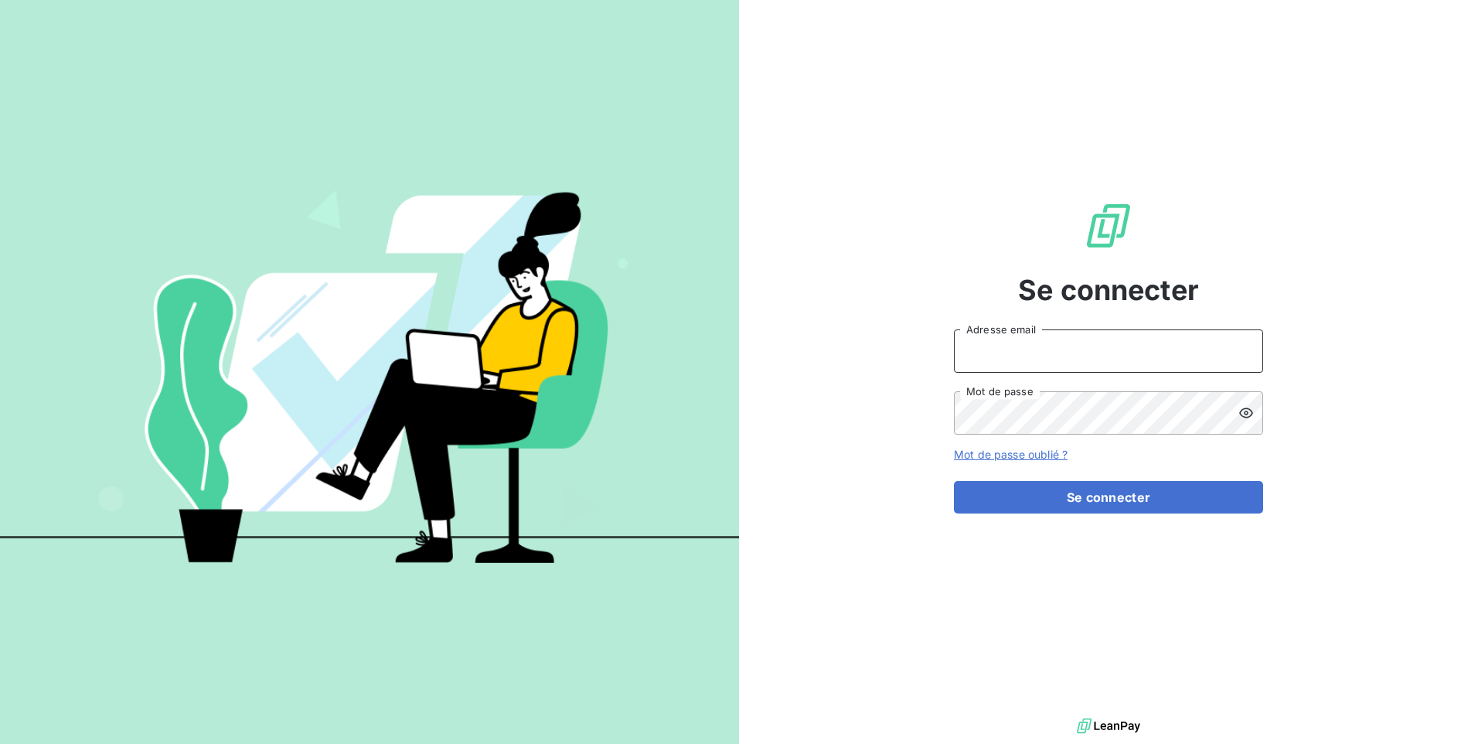
click at [1070, 355] on input "Adresse email" at bounding box center [1108, 350] width 309 height 43
type input "recouvrement@copytop.com"
click at [954, 481] on button "Se connecter" at bounding box center [1108, 497] width 309 height 32
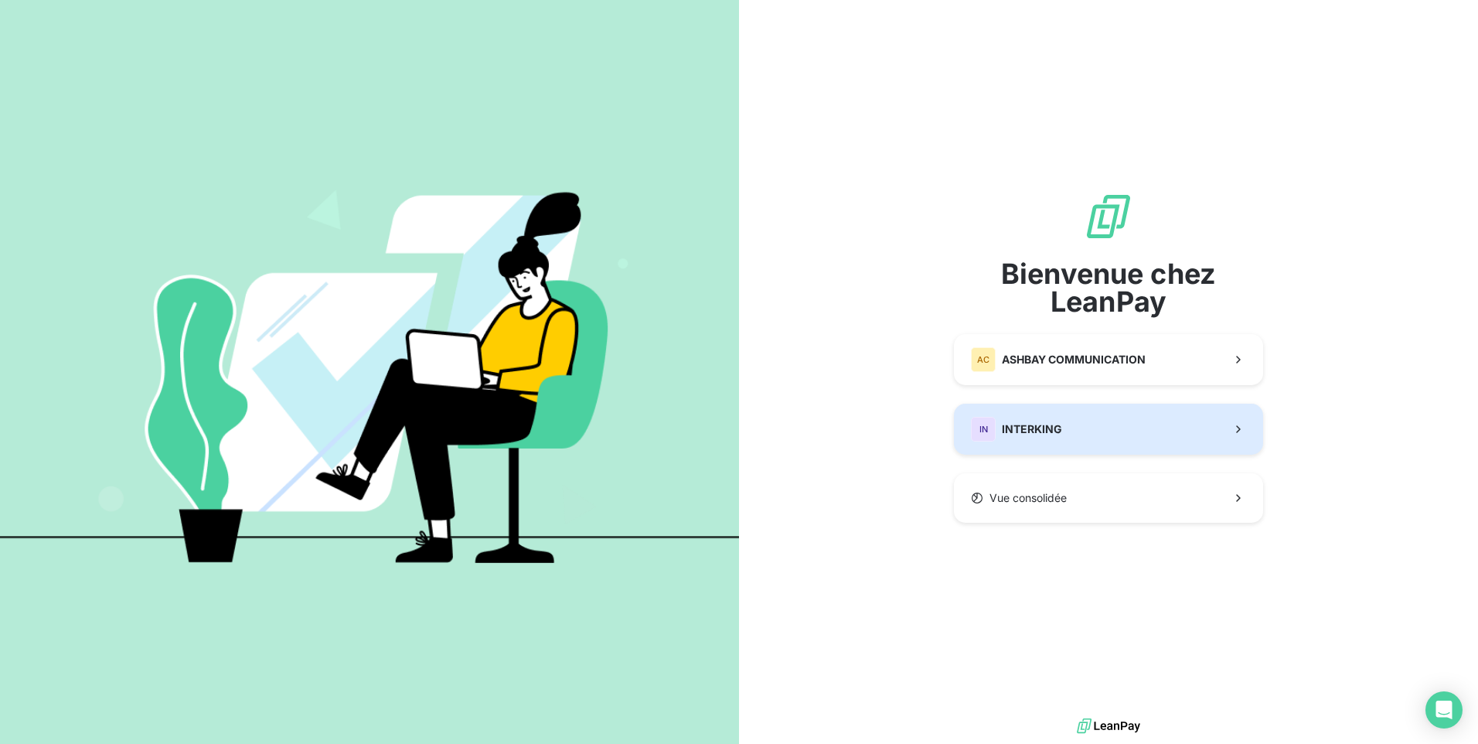
click at [1062, 420] on button "IN INTERKING" at bounding box center [1108, 429] width 309 height 51
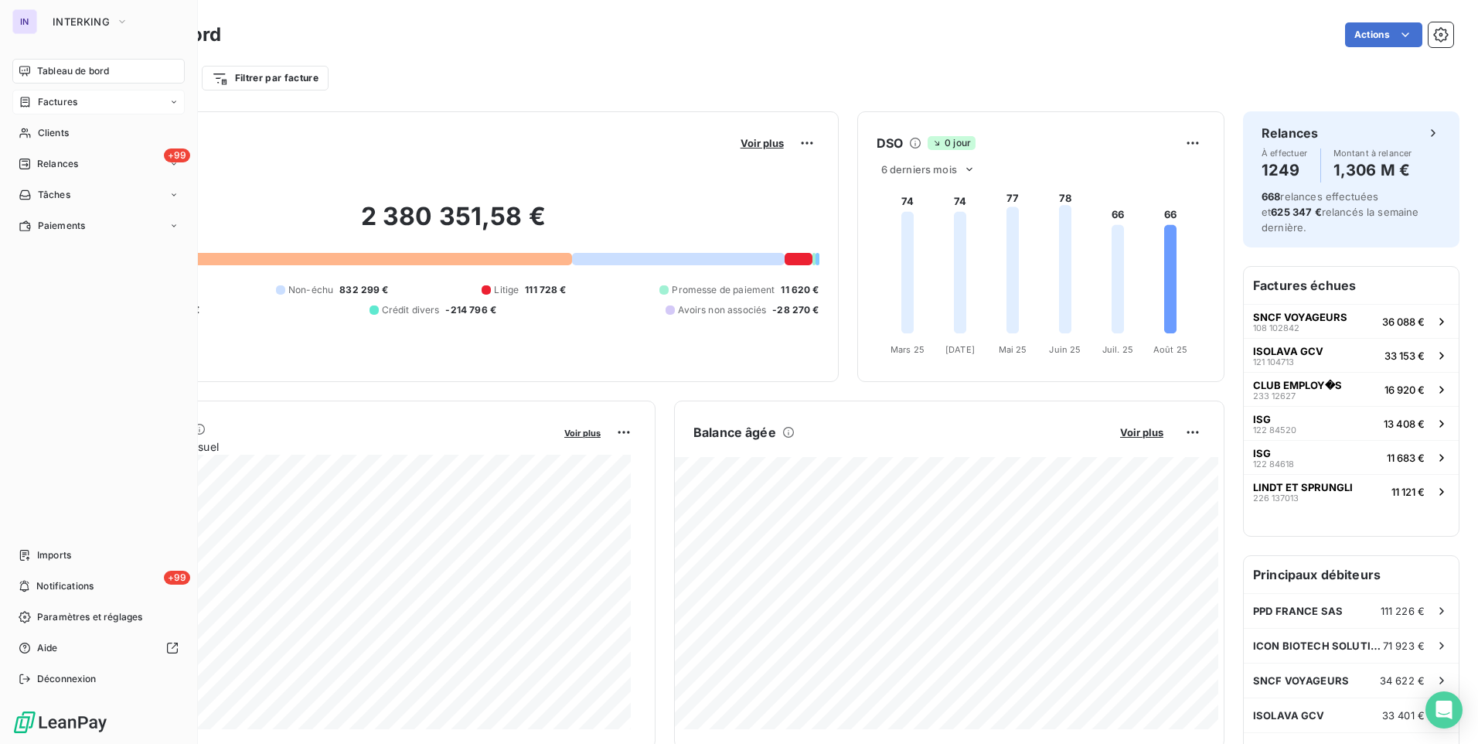
click at [62, 101] on span "Factures" at bounding box center [57, 102] width 39 height 14
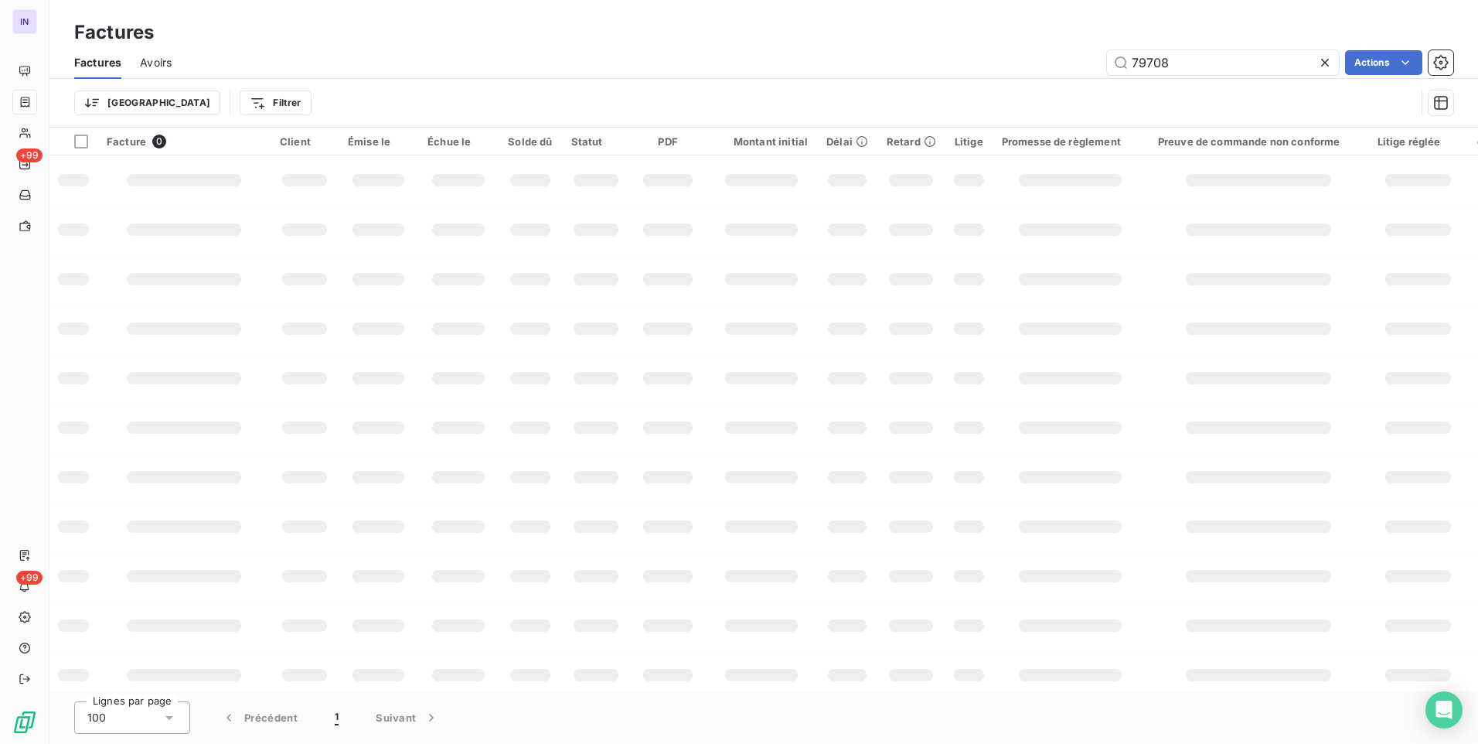
drag, startPoint x: 1195, startPoint y: 63, endPoint x: 1039, endPoint y: 78, distance: 156.2
click at [1042, 80] on div "Factures Avoirs 79708 Actions Trier Filtrer" at bounding box center [763, 86] width 1429 height 80
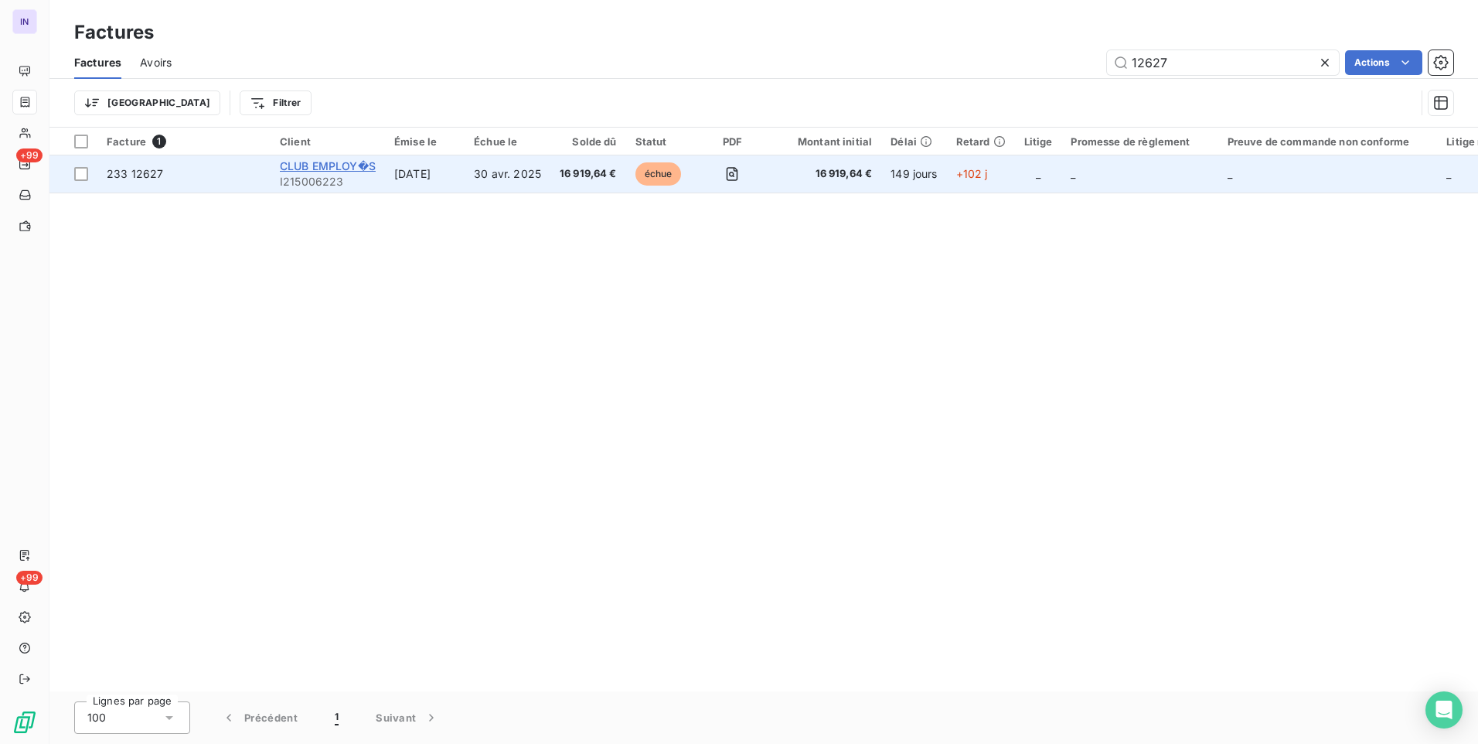
type input "12627"
click at [336, 168] on span "CLUB EMPLOY�S" at bounding box center [328, 165] width 96 height 13
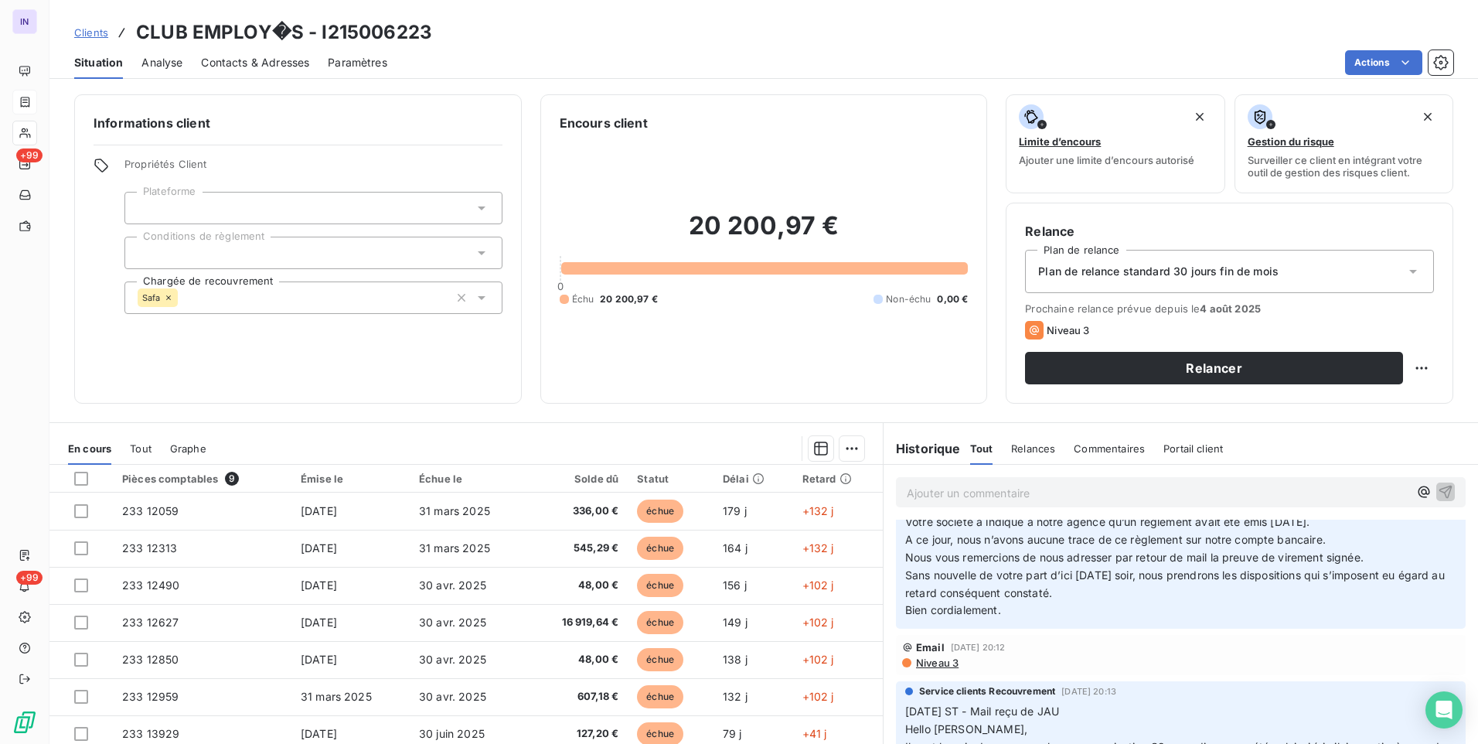
scroll to position [77, 0]
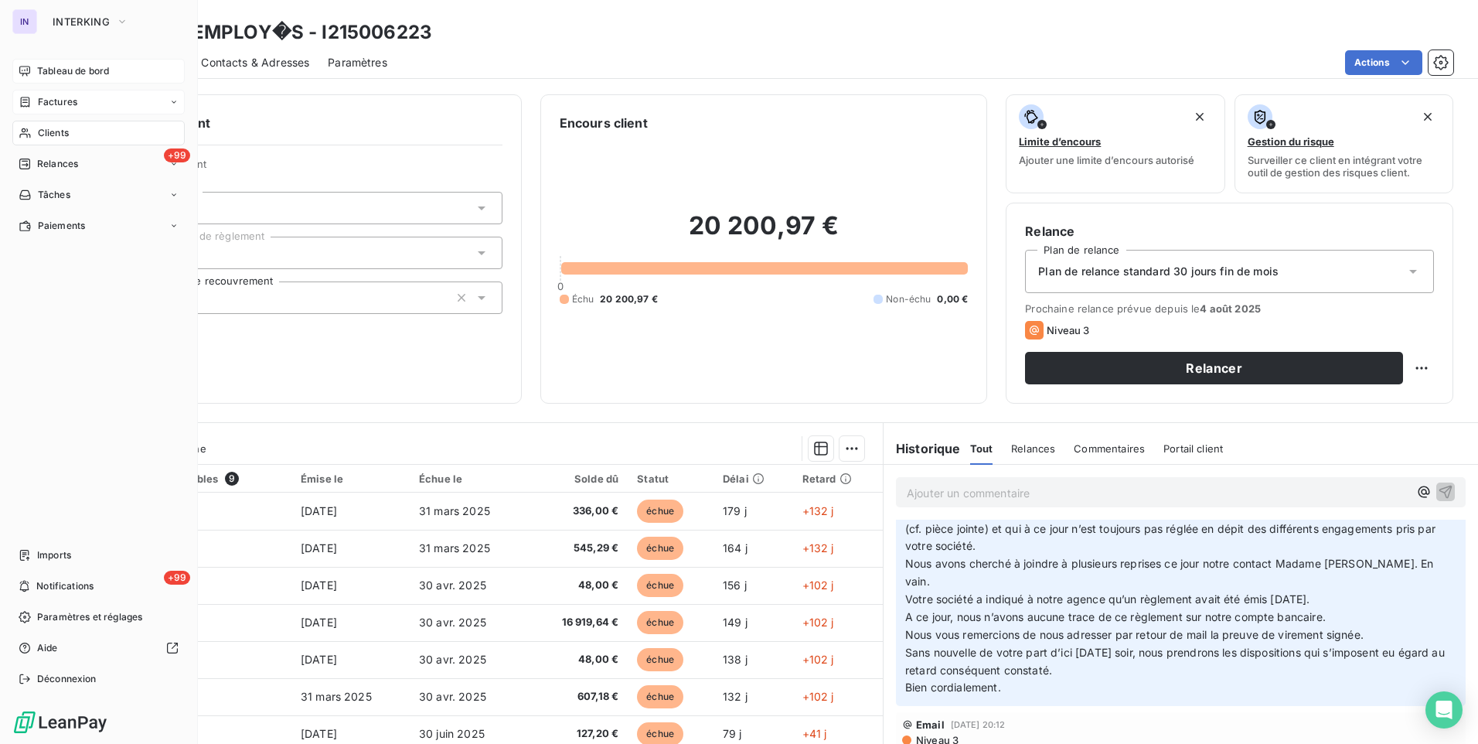
click at [28, 66] on icon at bounding box center [25, 71] width 12 height 12
